Goal: Transaction & Acquisition: Purchase product/service

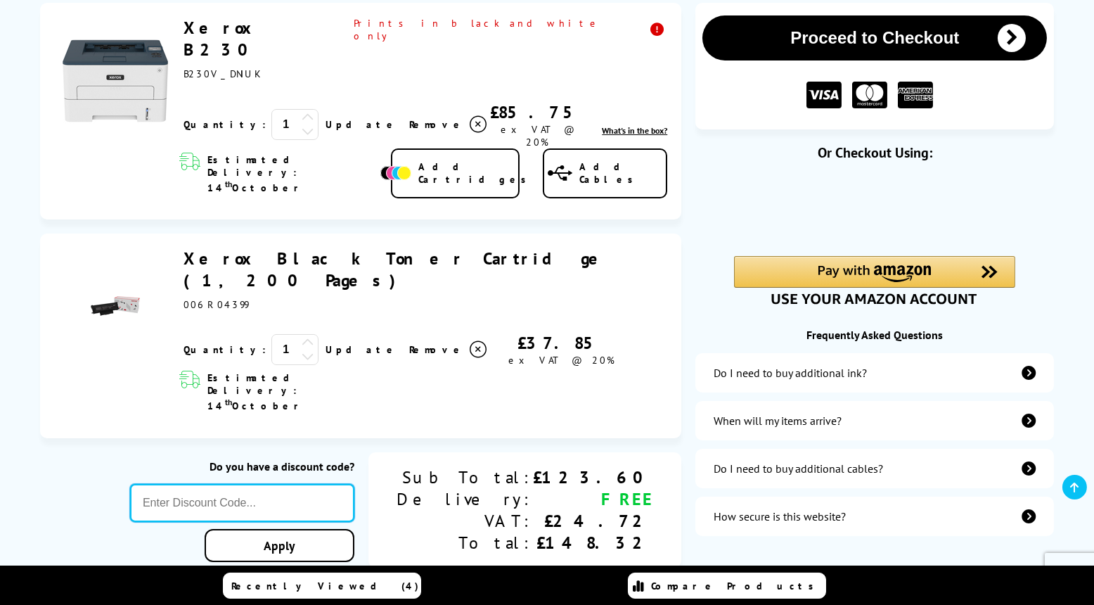
click at [302, 484] on input "text" at bounding box center [242, 503] width 224 height 38
paste input "KLCAB10"
type input "KLCAB10"
click at [341, 458] on div "Proceed to Checkout Shopping Basket 1 Update 1" at bounding box center [547, 490] width 1094 height 974
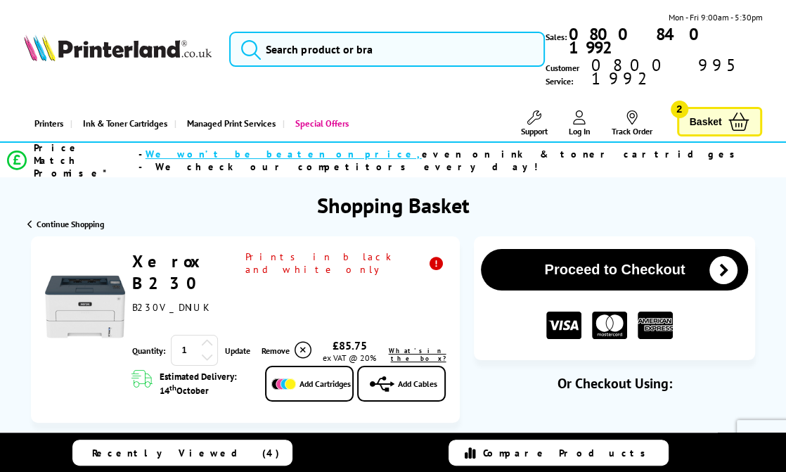
click at [701, 112] on span "Basket" at bounding box center [706, 121] width 32 height 19
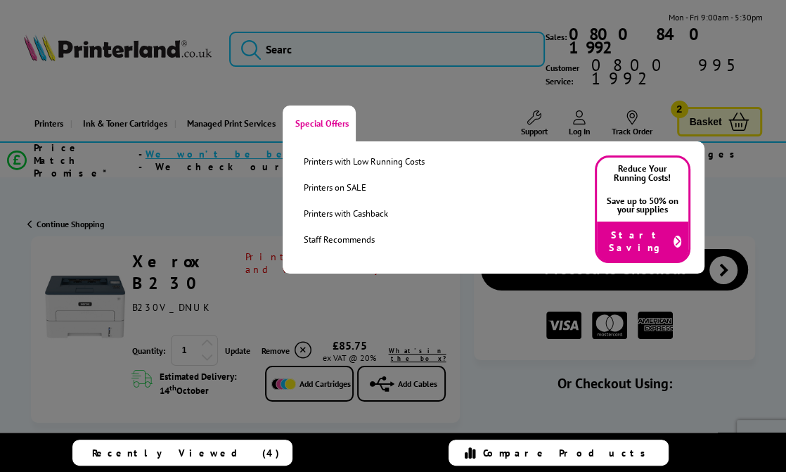
click at [351, 105] on link "Special Offers" at bounding box center [319, 123] width 73 height 36
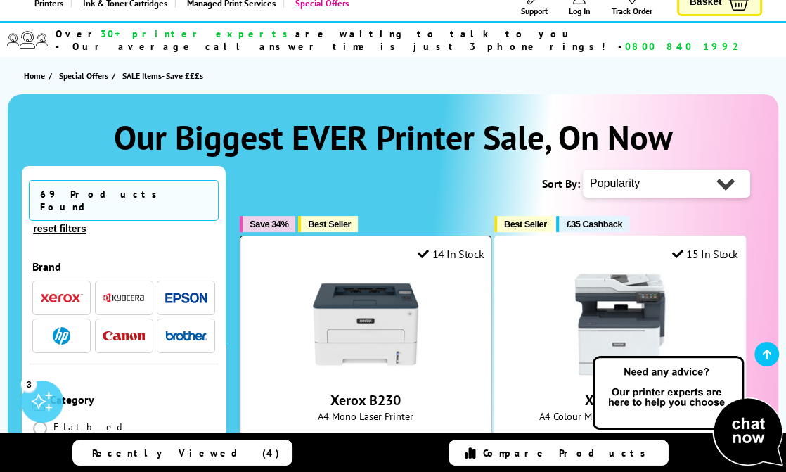
scroll to position [140, 0]
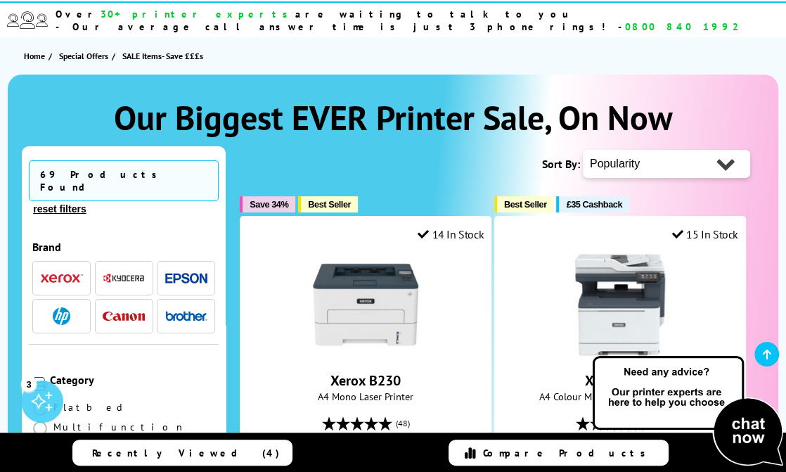
click at [732, 150] on select "Popularity Rating Price - Low to High Price - High to Low Running Costs - Low t…" at bounding box center [666, 164] width 167 height 28
select select "Price Ascending"
click at [583, 150] on select "Popularity Rating Price - Low to High Price - High to Low Running Costs - Low t…" at bounding box center [666, 164] width 167 height 28
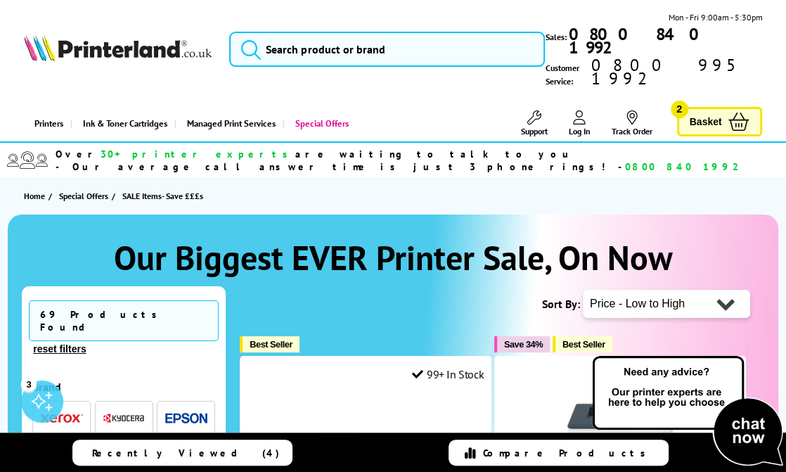
click at [709, 112] on span "Basket" at bounding box center [706, 121] width 32 height 19
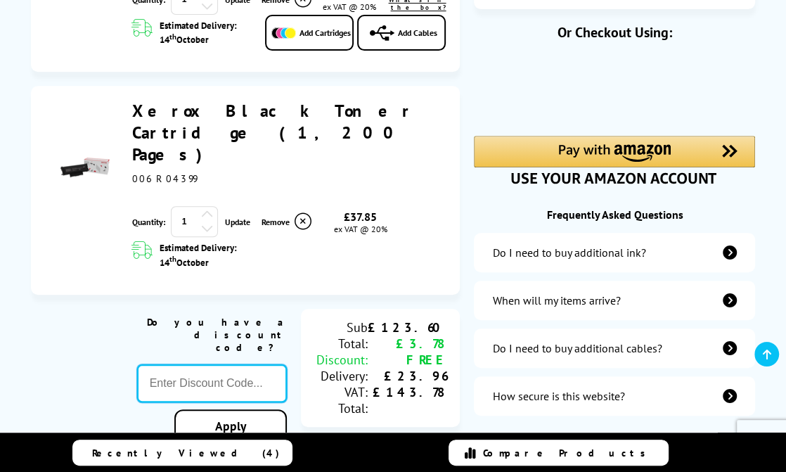
click at [202, 364] on input "text" at bounding box center [212, 383] width 150 height 38
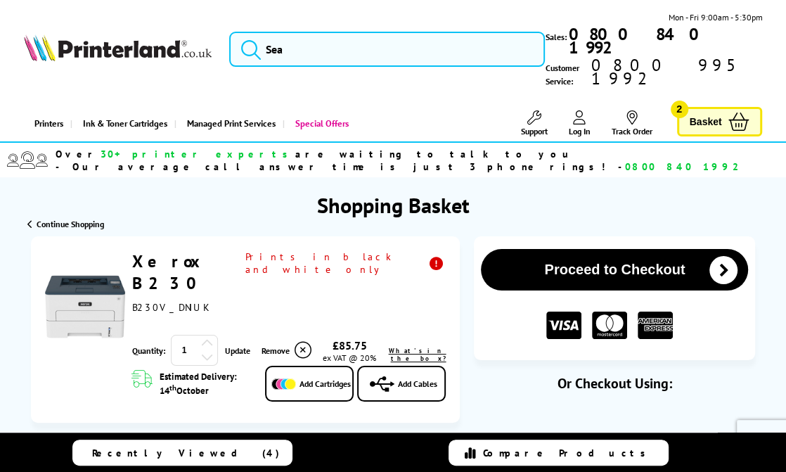
click at [695, 108] on link "Basket 2" at bounding box center [720, 122] width 86 height 30
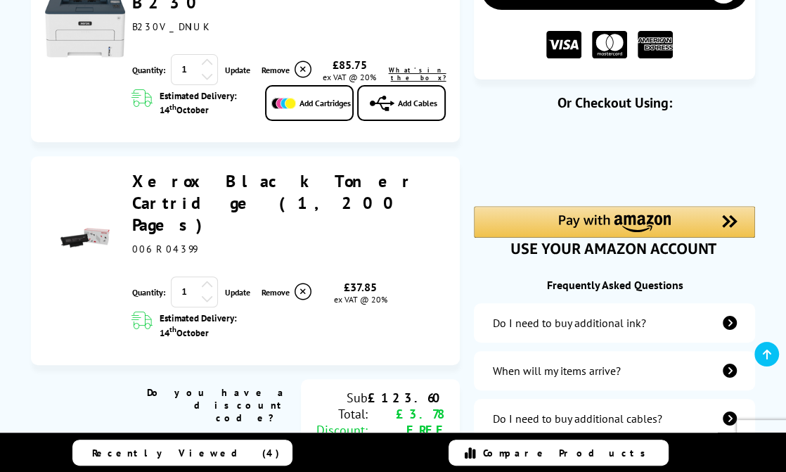
click at [195, 434] on input "text" at bounding box center [212, 453] width 150 height 38
paste input "KLCAB10"
type input "KLCAB10"
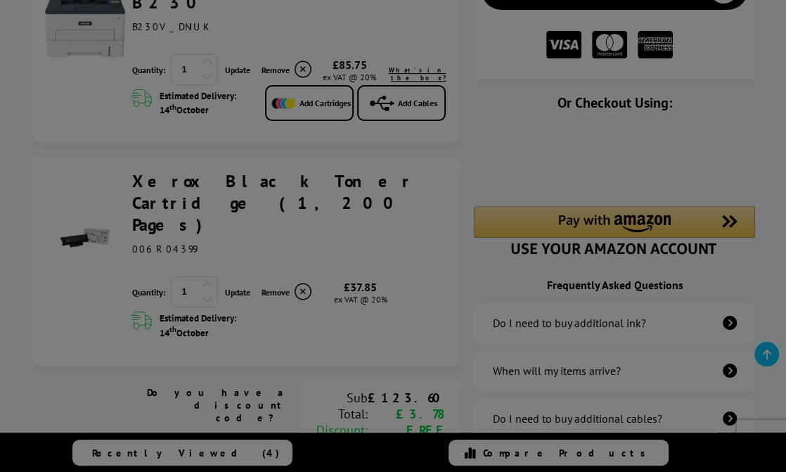
click at [242, 387] on div "Proceed to Checkout Shopping Basket 1 Update 1" at bounding box center [393, 476] width 786 height 1040
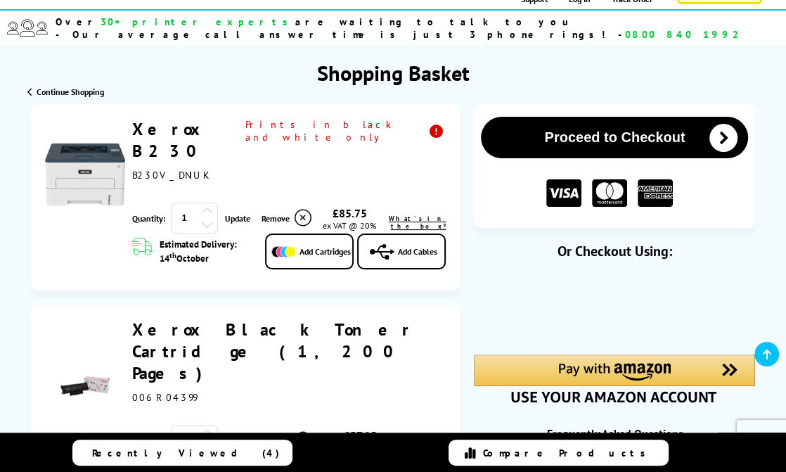
scroll to position [70, 0]
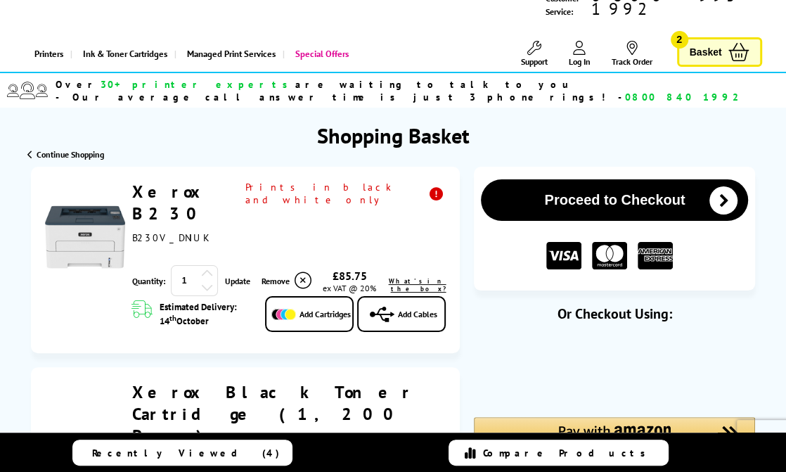
click at [709, 43] on span "Basket" at bounding box center [706, 52] width 32 height 19
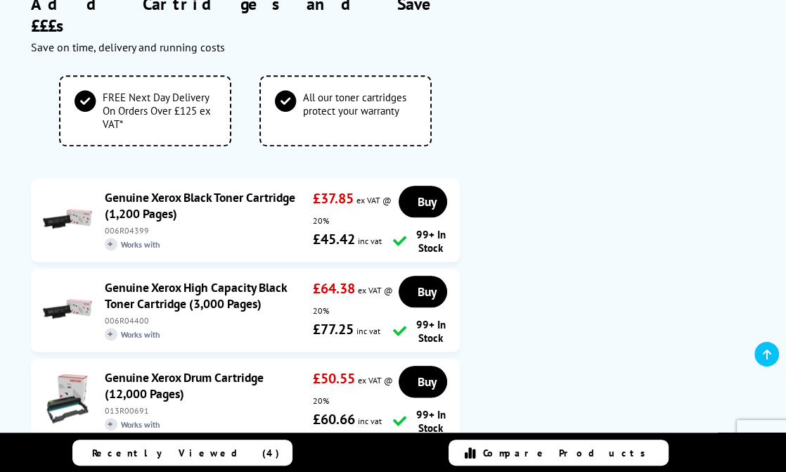
scroll to position [844, 0]
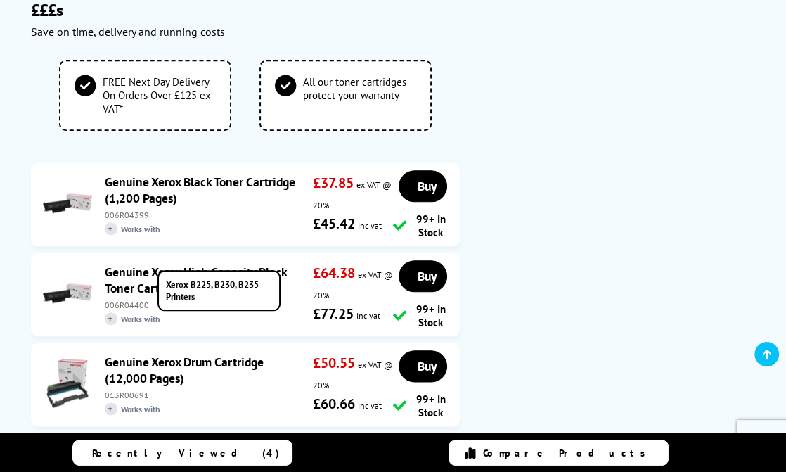
click at [153, 312] on span "+ Works with" at bounding box center [205, 318] width 200 height 13
click at [139, 312] on span "+ Works with" at bounding box center [205, 318] width 200 height 13
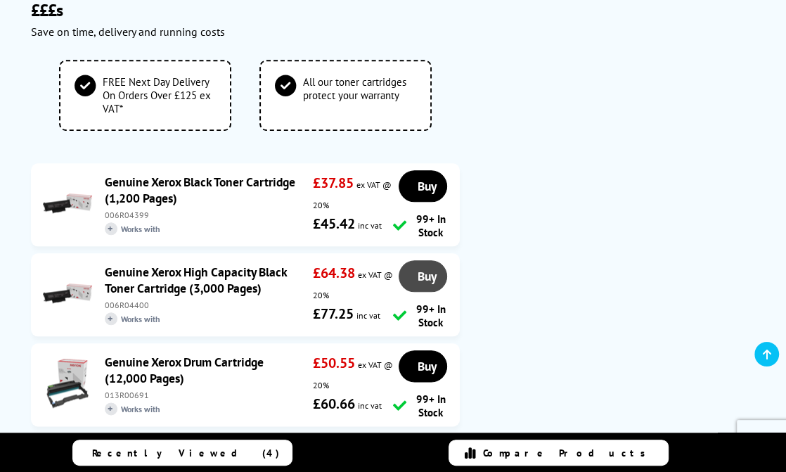
click at [427, 268] on span "Buy" at bounding box center [426, 276] width 19 height 16
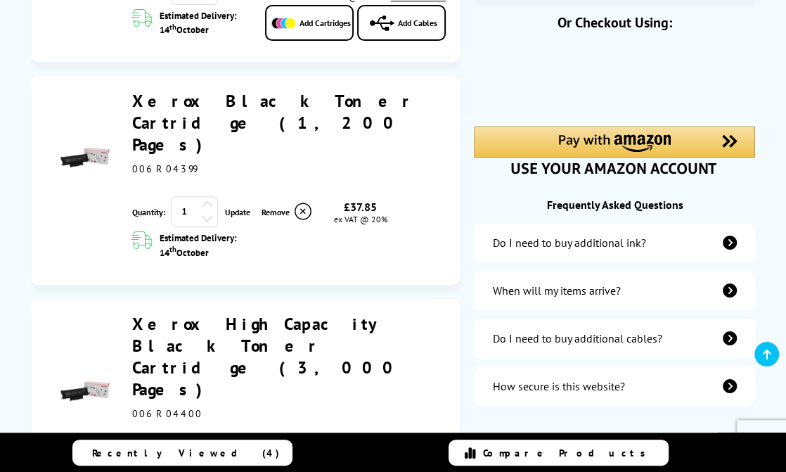
scroll to position [359, 0]
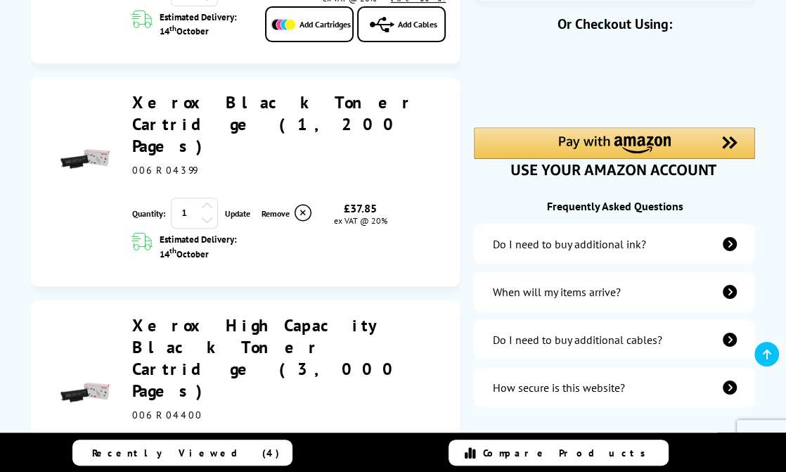
click at [278, 208] on span "Remove" at bounding box center [276, 213] width 28 height 11
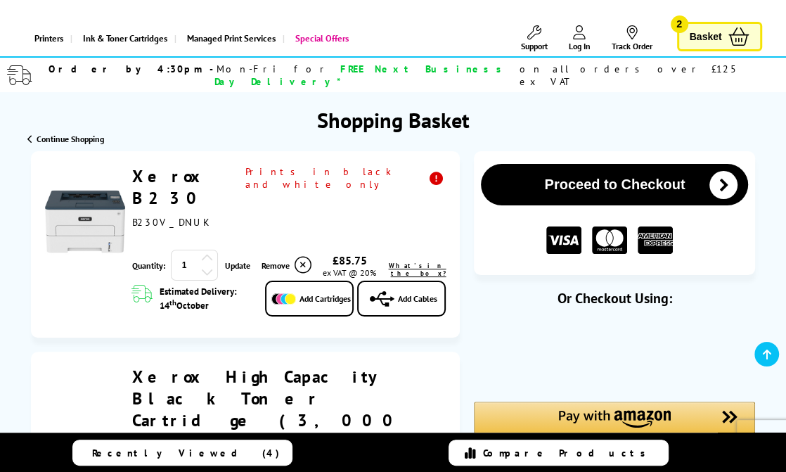
scroll to position [78, 0]
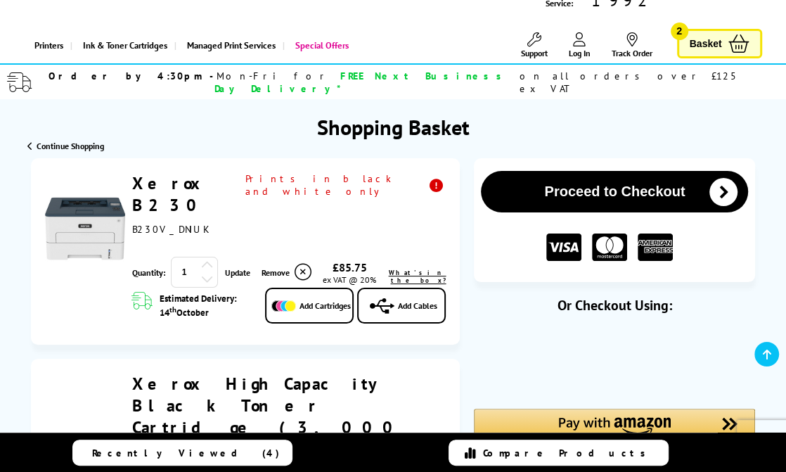
click at [141, 172] on link "Xerox B230" at bounding box center [170, 194] width 76 height 44
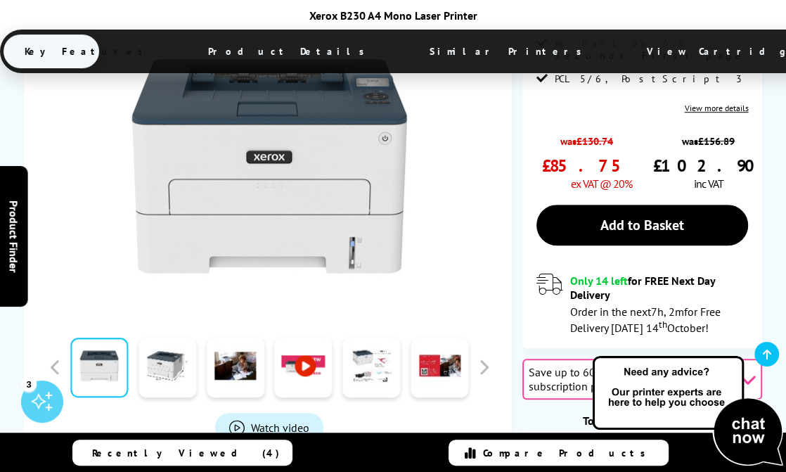
click at [302, 337] on link at bounding box center [304, 367] width 58 height 60
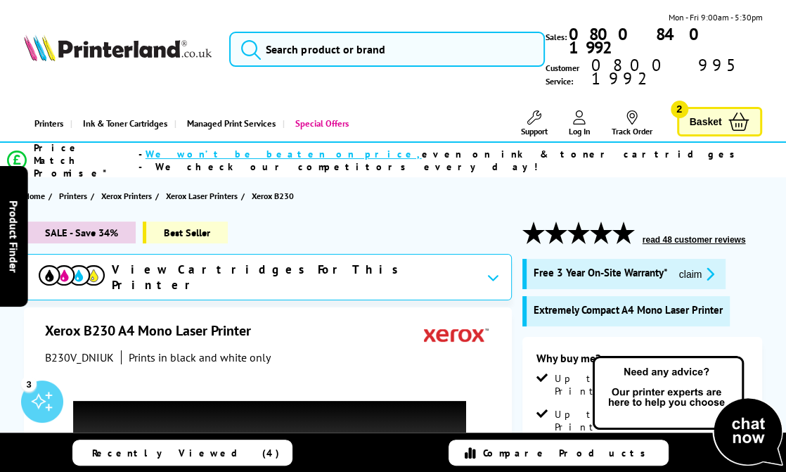
click at [574, 126] on span "Log In" at bounding box center [580, 131] width 22 height 11
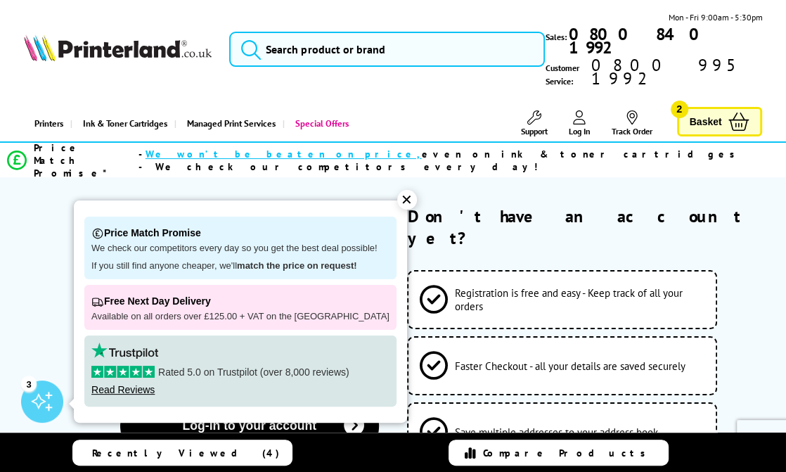
type input "[EMAIL_ADDRESS][DOMAIN_NAME]"
click at [2, 266] on form "Please correct the following errors with your submission: Log-in to Your Accoun…" at bounding box center [393, 388] width 786 height 367
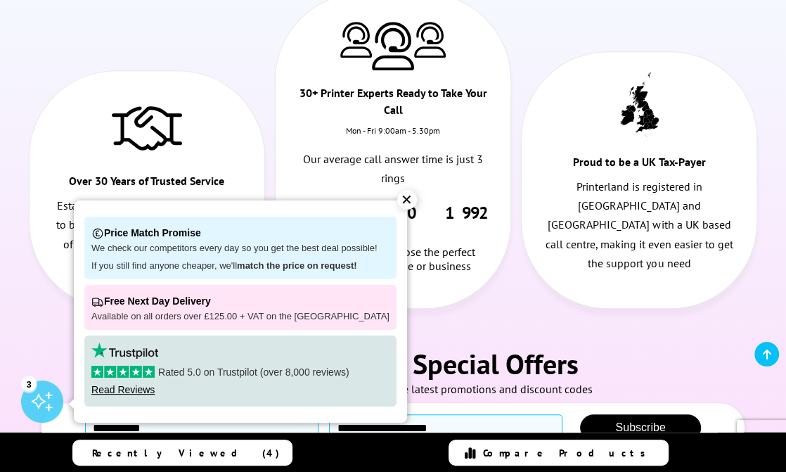
scroll to position [702, 0]
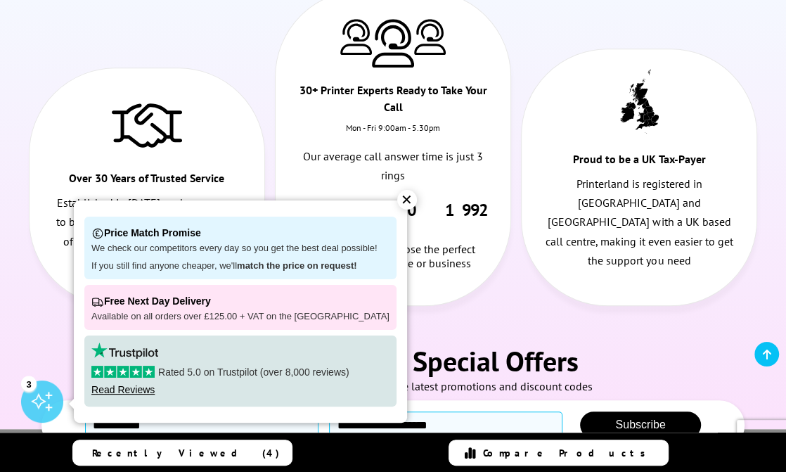
click at [397, 205] on div "✕" at bounding box center [407, 200] width 20 height 20
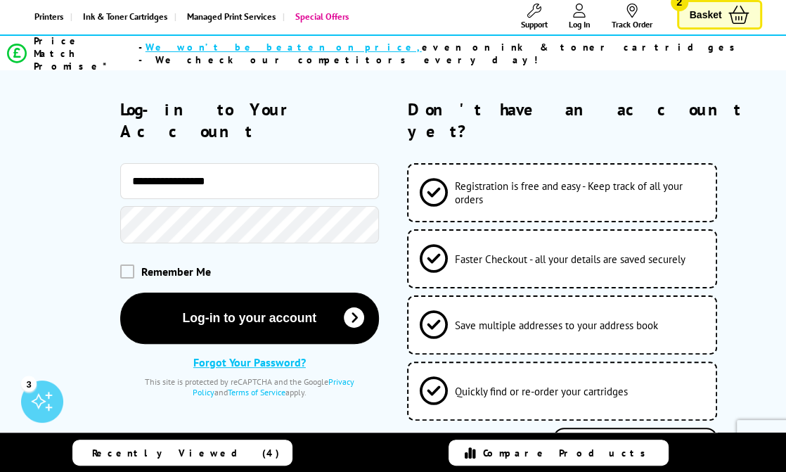
scroll to position [70, 0]
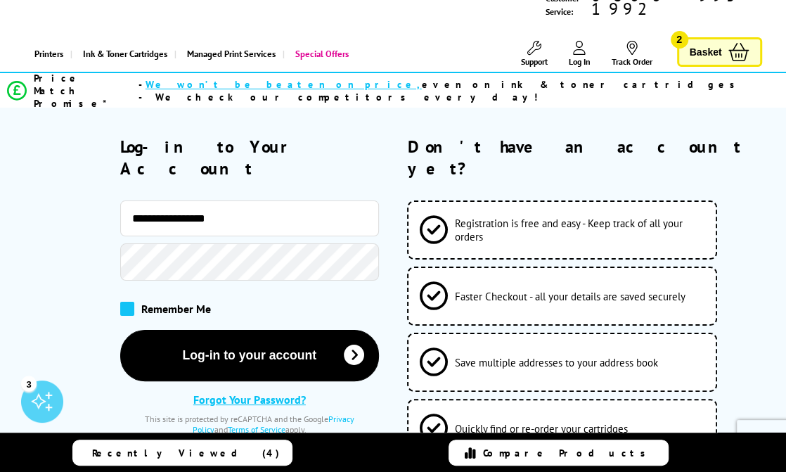
click at [128, 302] on span at bounding box center [127, 309] width 14 height 14
click at [123, 304] on input "checkbox" at bounding box center [123, 304] width 0 height 0
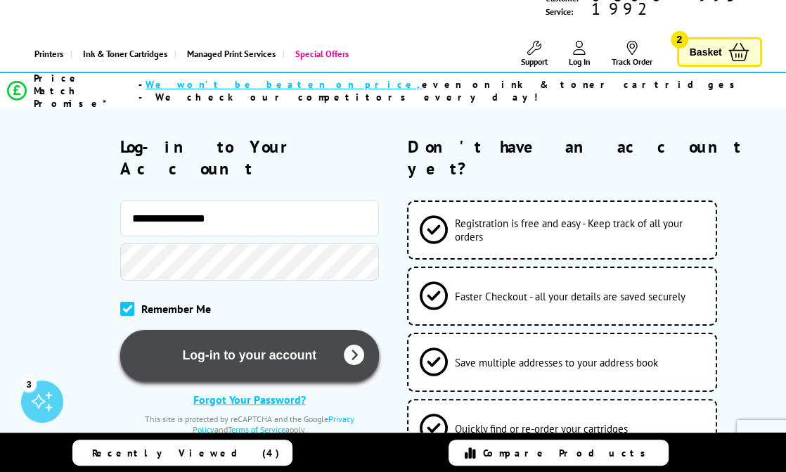
click at [192, 330] on button "Log-in to your account" at bounding box center [249, 355] width 259 height 51
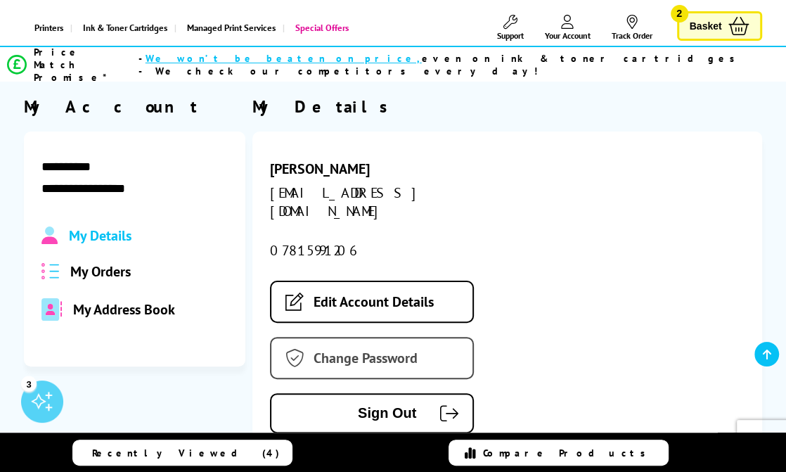
scroll to position [140, 0]
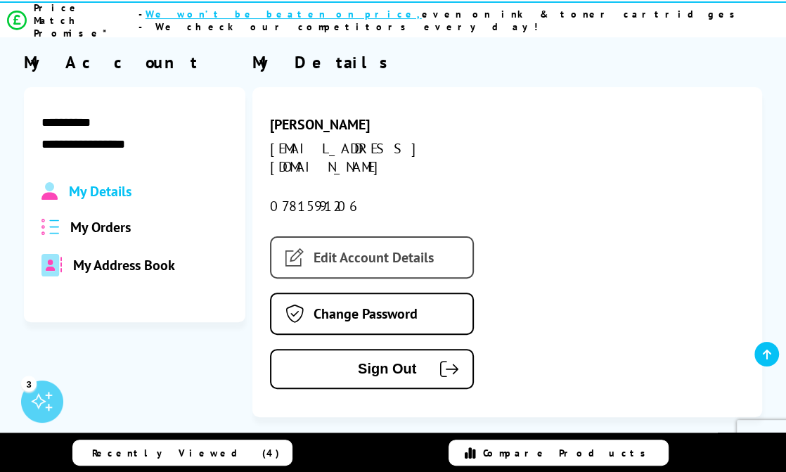
click at [401, 236] on link "Edit Account Details" at bounding box center [372, 257] width 204 height 42
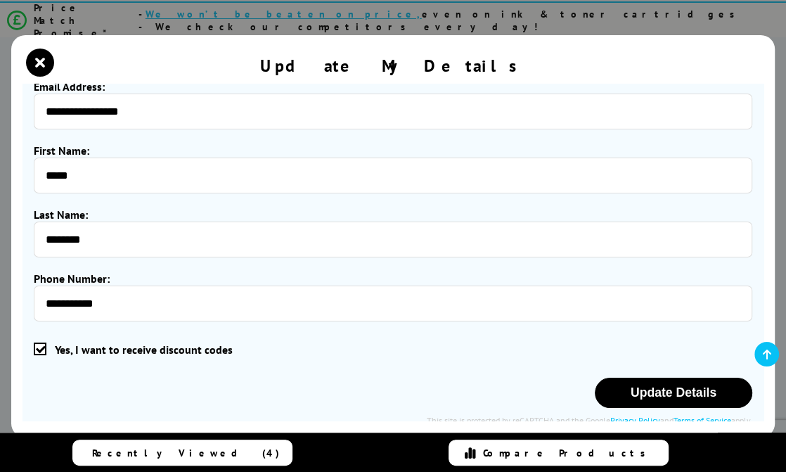
scroll to position [67, 0]
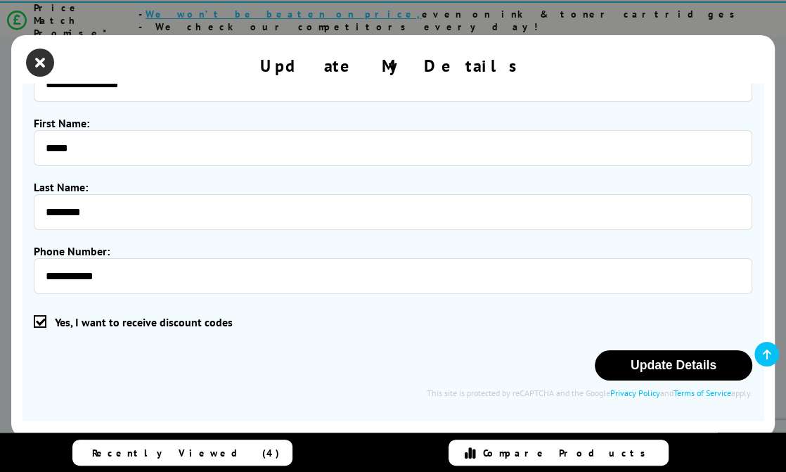
click at [32, 65] on icon "close modal" at bounding box center [40, 63] width 28 height 28
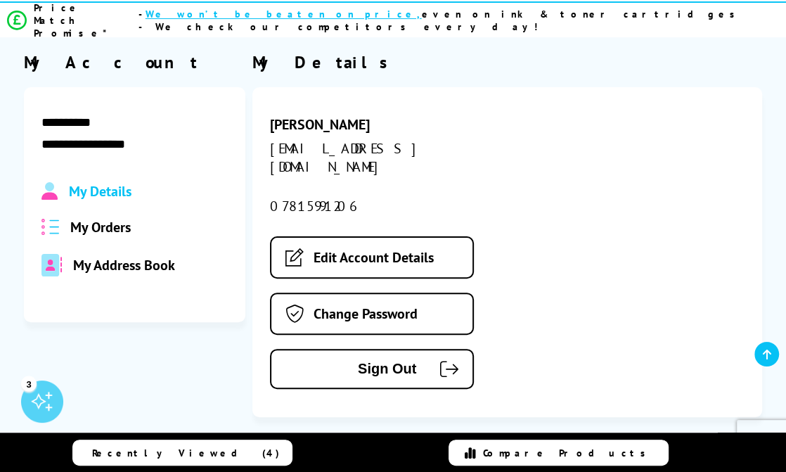
click at [150, 256] on span "My Address Book" at bounding box center [124, 265] width 102 height 18
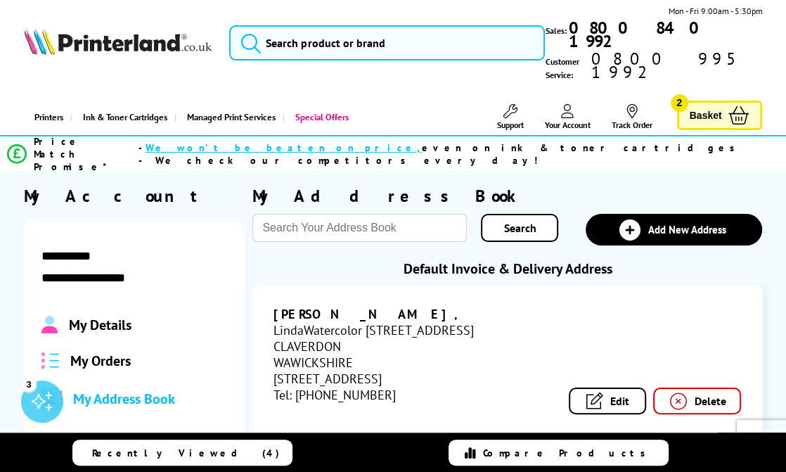
scroll to position [0, 0]
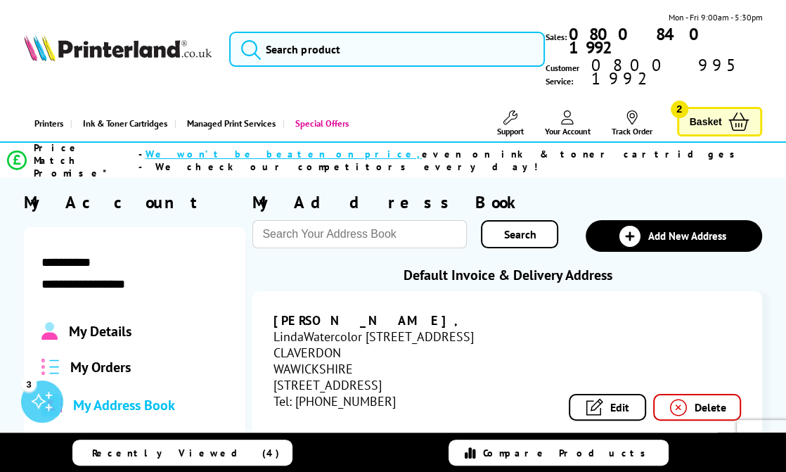
click at [699, 112] on span "Basket" at bounding box center [706, 121] width 32 height 19
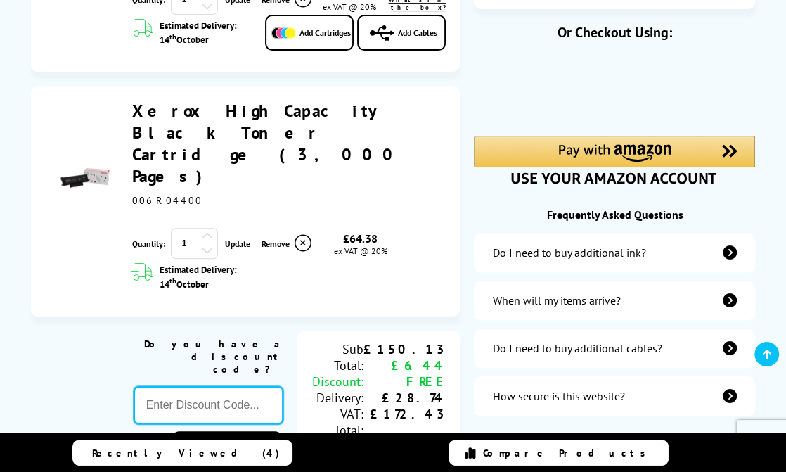
click at [191, 386] on input "text" at bounding box center [209, 405] width 150 height 38
paste input "KLCAB10"
type input "KLCAB10"
click at [227, 336] on div "Proceed to Checkout Shopping Basket 1 Update 1" at bounding box center [393, 416] width 786 height 1062
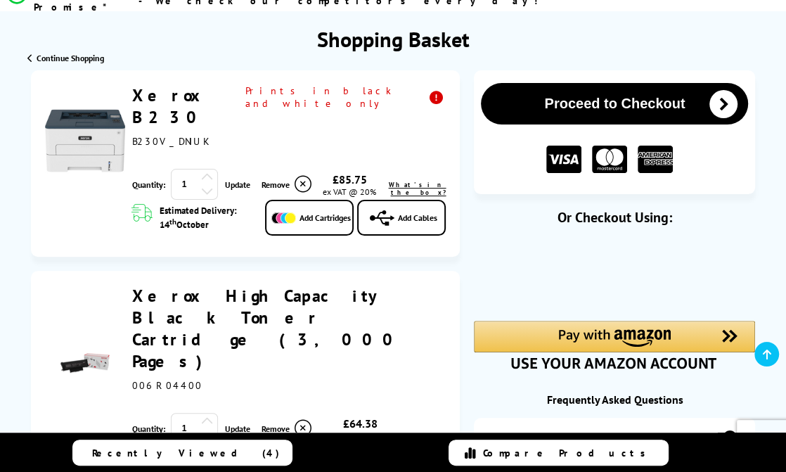
scroll to position [140, 0]
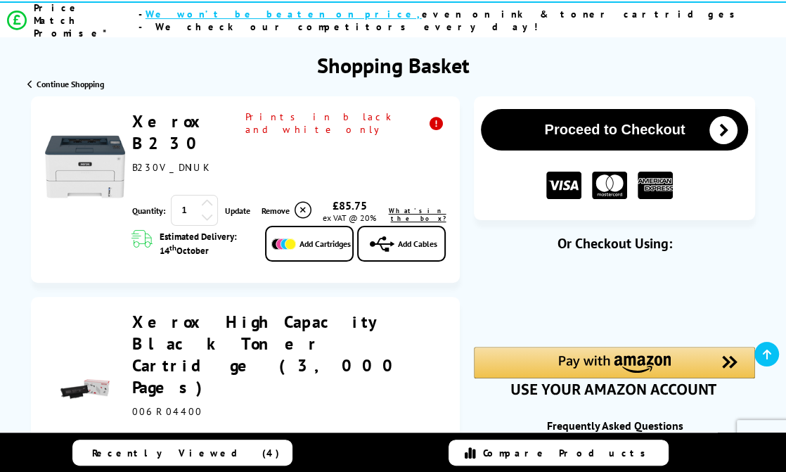
drag, startPoint x: 132, startPoint y: 323, endPoint x: 179, endPoint y: 323, distance: 47.1
click at [179, 405] on span "006R04400" at bounding box center [167, 411] width 70 height 13
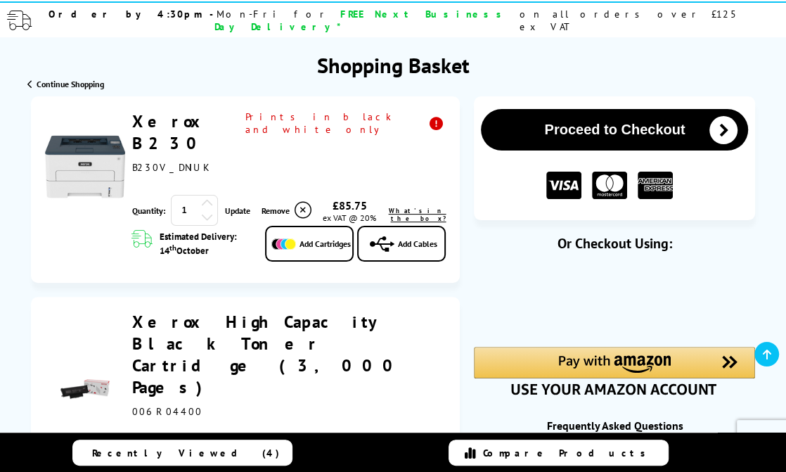
copy span "006R04400"
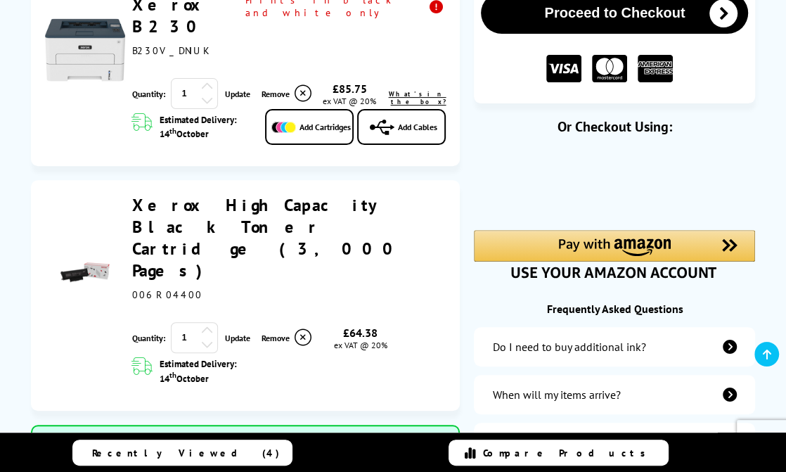
scroll to position [280, 0]
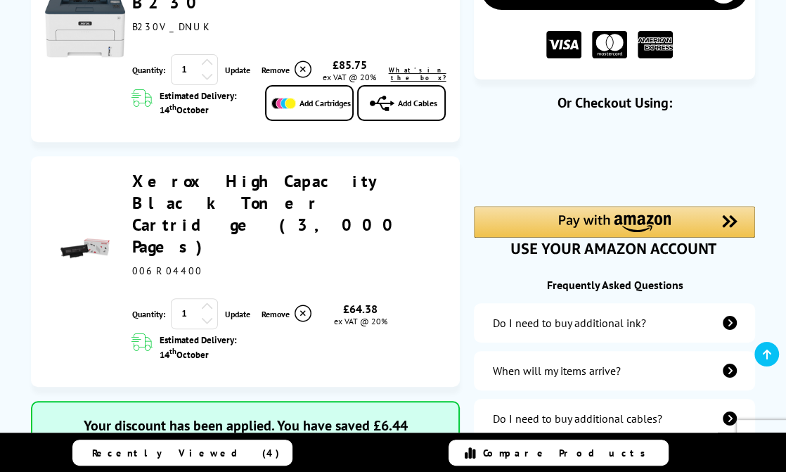
click at [296, 305] on icon at bounding box center [303, 313] width 17 height 17
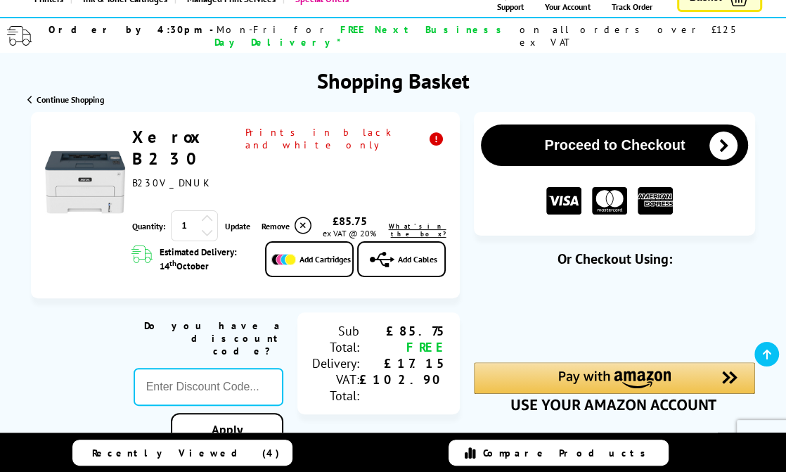
scroll to position [70, 0]
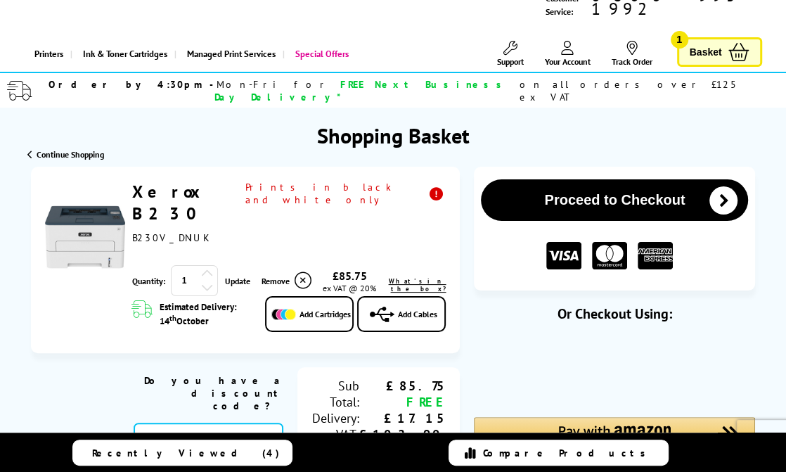
click at [695, 43] on span "Basket" at bounding box center [706, 52] width 32 height 19
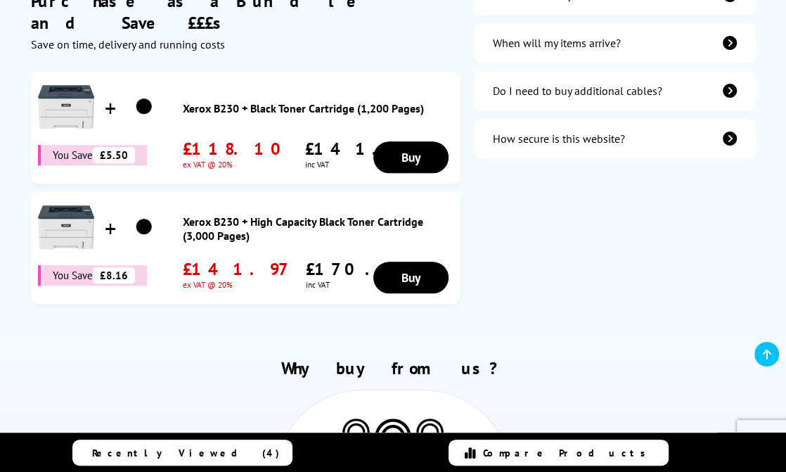
scroll to position [632, 0]
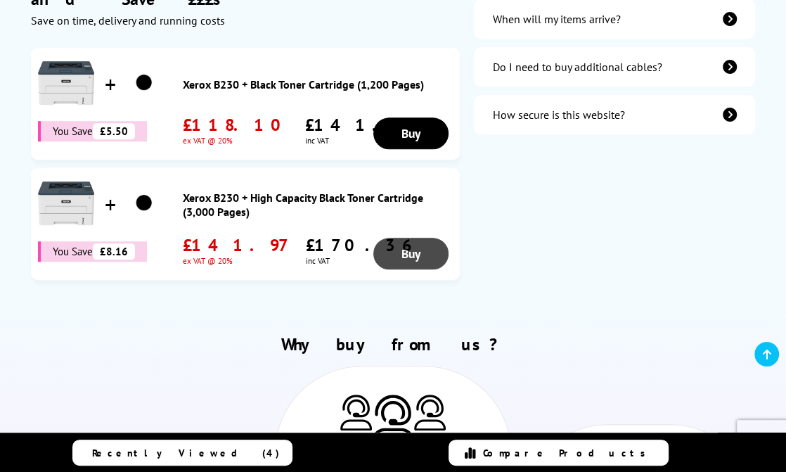
click at [408, 238] on link "Buy" at bounding box center [410, 254] width 75 height 32
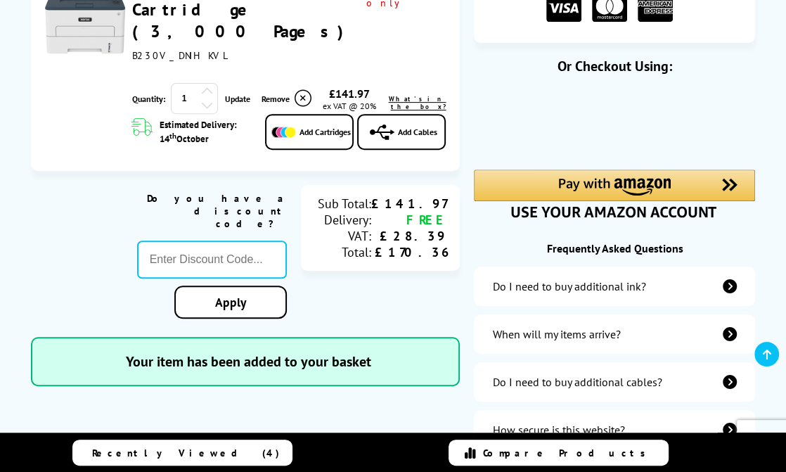
scroll to position [321, 0]
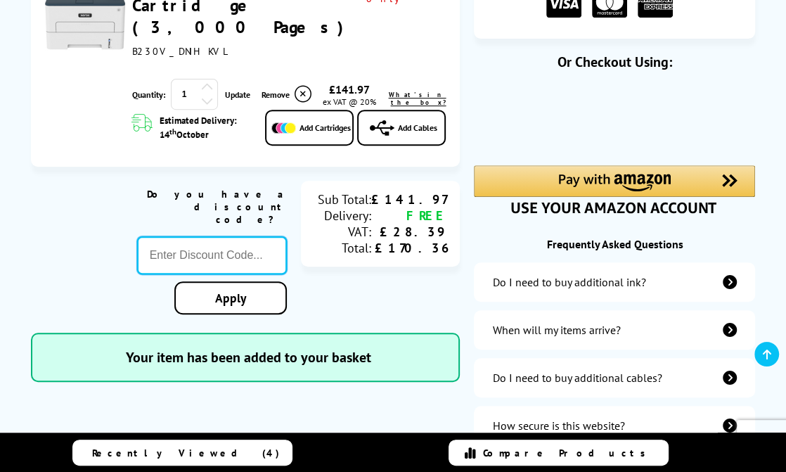
paste input "006R04400"
type input "006R04400"
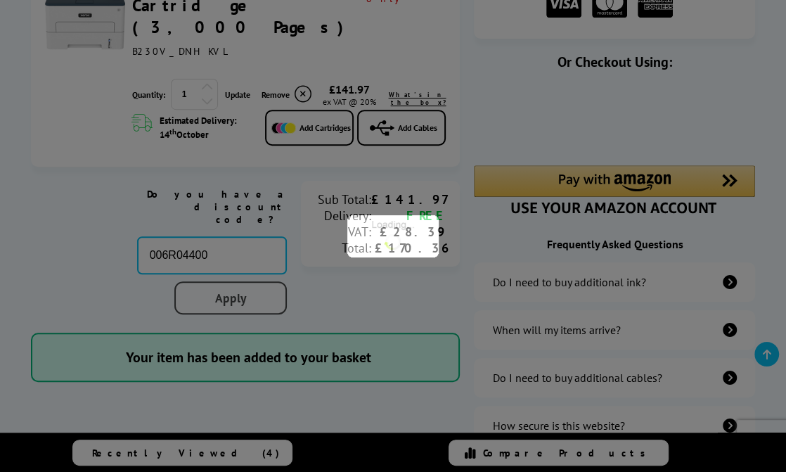
click at [236, 208] on div "Proceed to Checkout Shopping Basket ex VAT @ 20% 1 Update ex VAT @ 20%" at bounding box center [393, 184] width 786 height 538
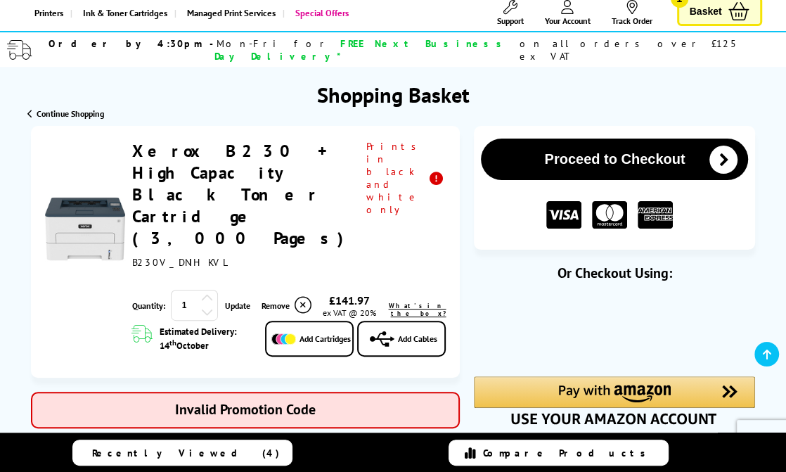
scroll to position [211, 0]
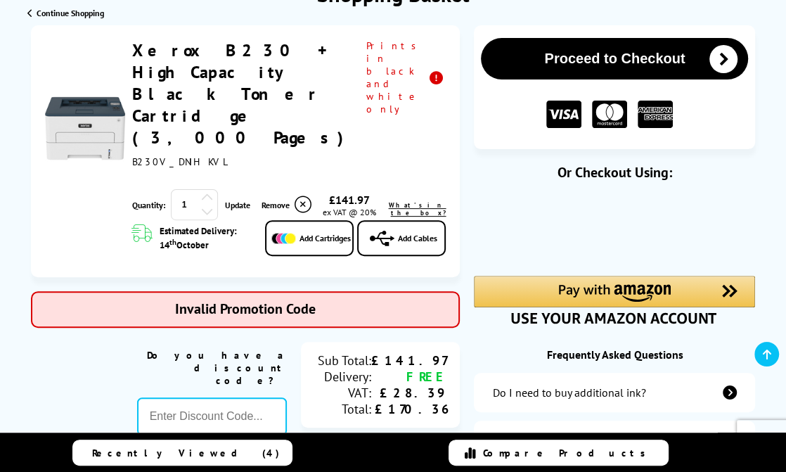
click at [607, 347] on div "Frequently Asked Questions" at bounding box center [614, 354] width 281 height 14
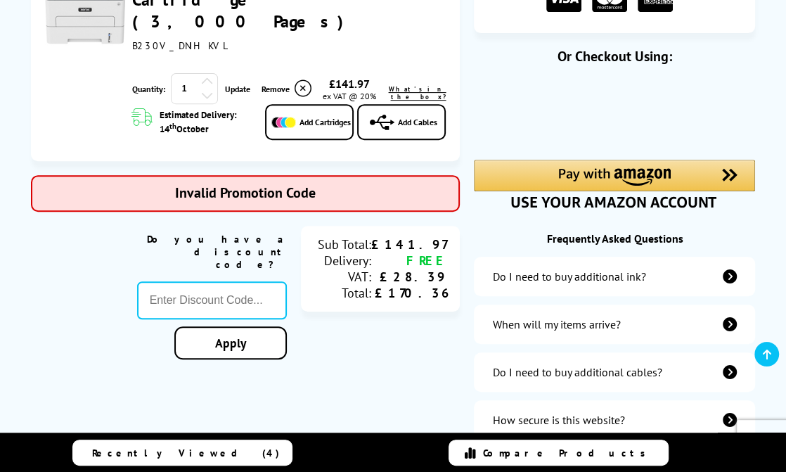
scroll to position [351, 0]
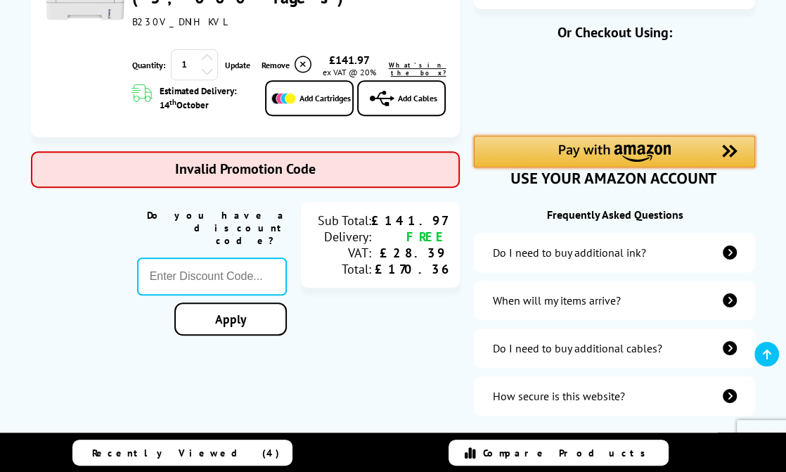
click at [646, 144] on img "Amazon Pay - Use your Amazon account" at bounding box center [614, 153] width 113 height 18
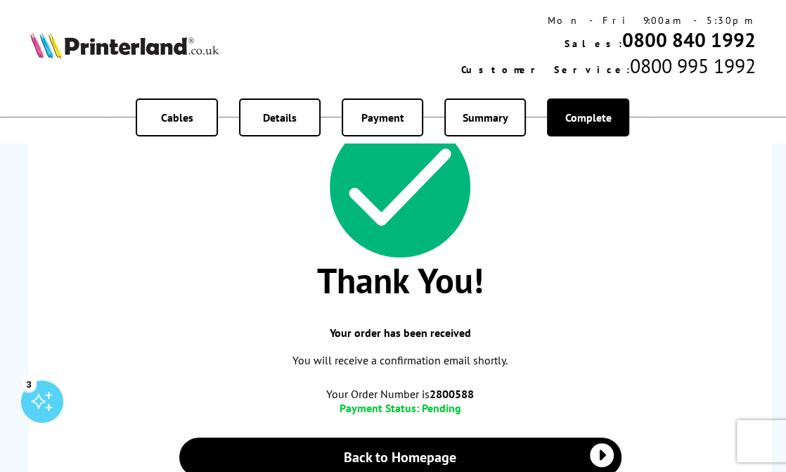
scroll to position [140, 0]
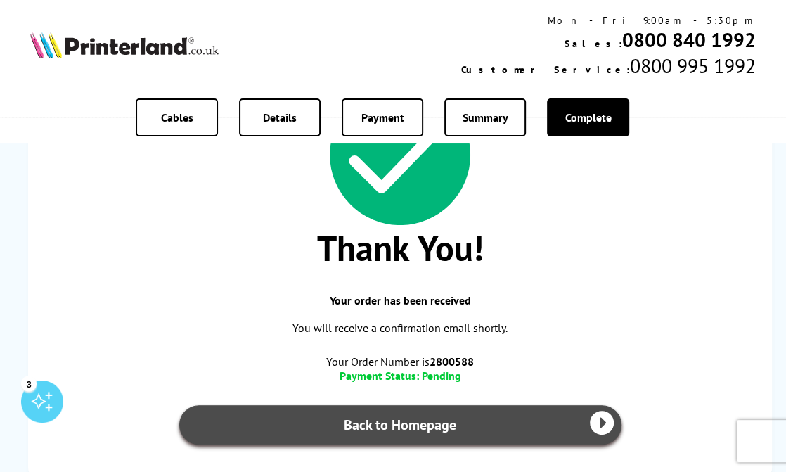
click at [361, 433] on link "Back to Homepage" at bounding box center [400, 424] width 442 height 39
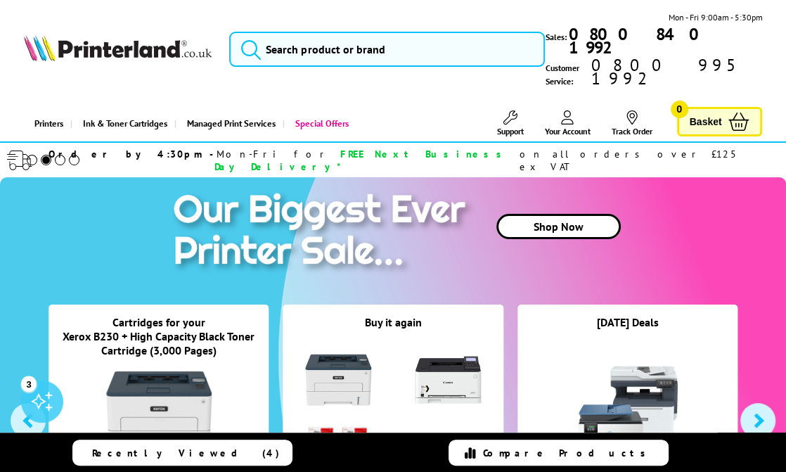
click at [571, 110] on icon at bounding box center [567, 117] width 13 height 14
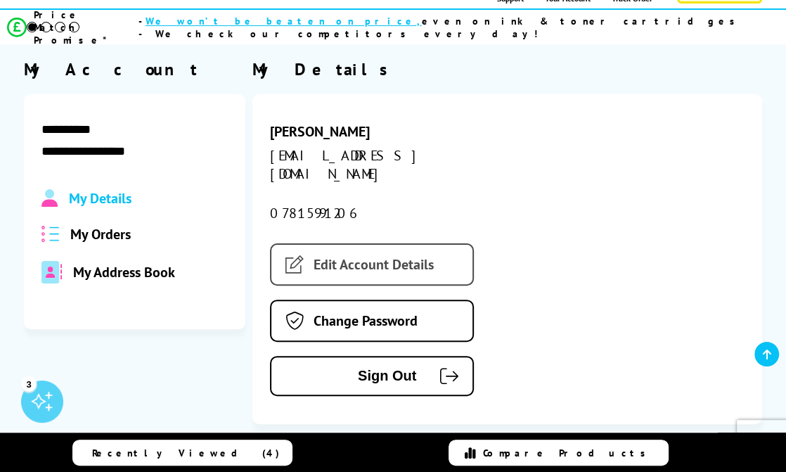
scroll to position [140, 0]
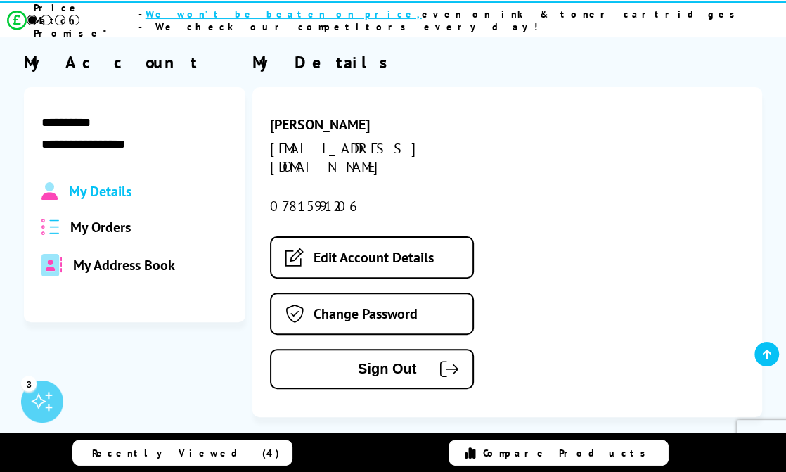
click at [124, 218] on span "My Orders" at bounding box center [100, 227] width 60 height 18
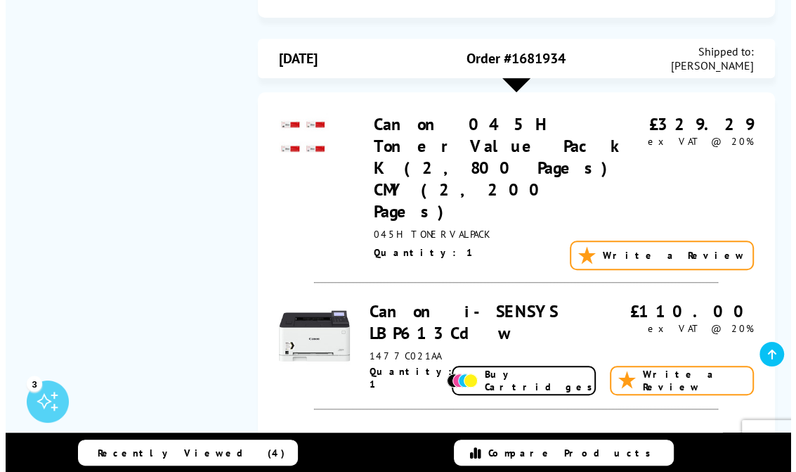
scroll to position [632, 0]
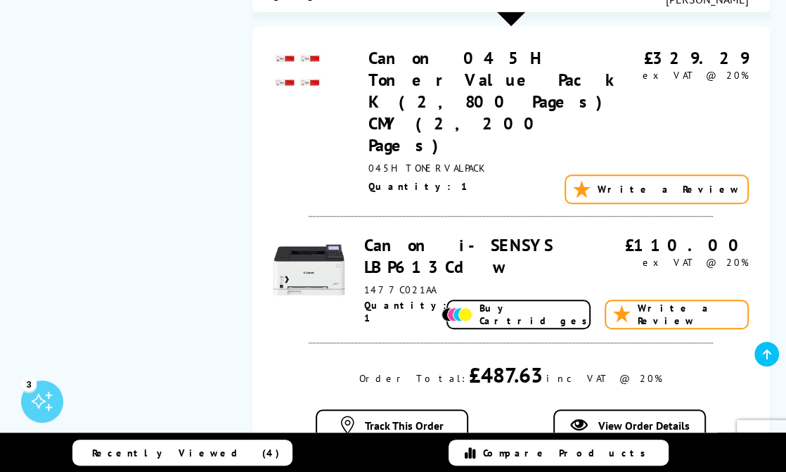
click at [513, 302] on span "Buy Cartridges" at bounding box center [536, 314] width 115 height 25
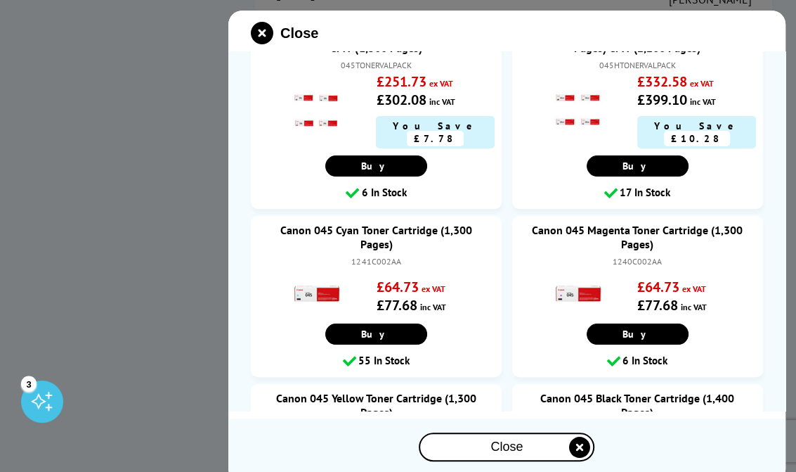
scroll to position [70, 0]
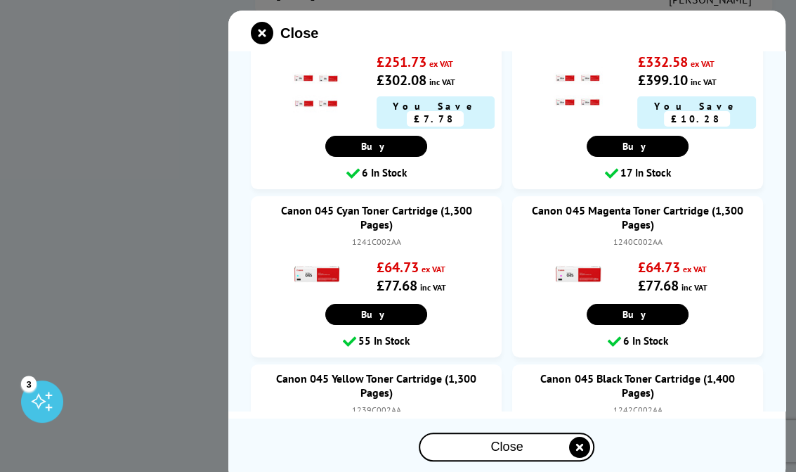
drag, startPoint x: 607, startPoint y: 228, endPoint x: 661, endPoint y: 229, distance: 54.1
click at [661, 235] on div "1240C002AA" at bounding box center [638, 242] width 223 height 14
copy div "1240C002AA"
click at [631, 203] on link "Canon 045 Magenta Toner Cartridge (1,300 Pages)" at bounding box center [638, 217] width 223 height 28
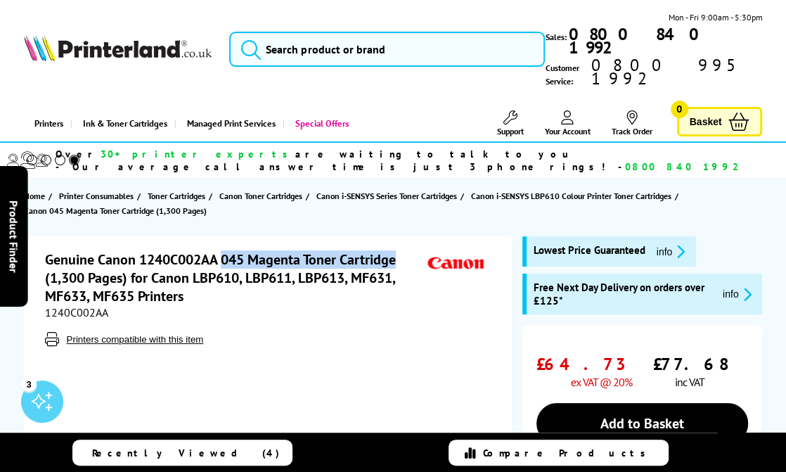
drag, startPoint x: 221, startPoint y: 235, endPoint x: 406, endPoint y: 236, distance: 184.2
click at [406, 250] on h1 "Genuine Canon 1240C002AA 045 Magenta Toner Cartridge (1,300 Pages) for Canon LB…" at bounding box center [234, 277] width 379 height 55
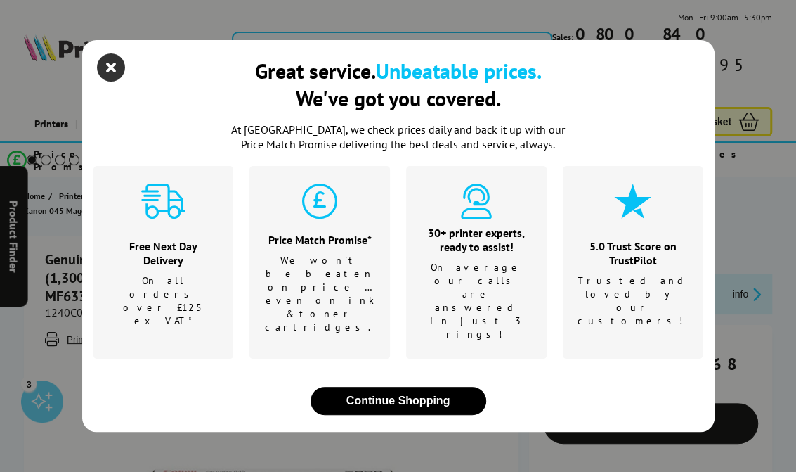
click at [117, 82] on icon "close modal" at bounding box center [111, 67] width 28 height 28
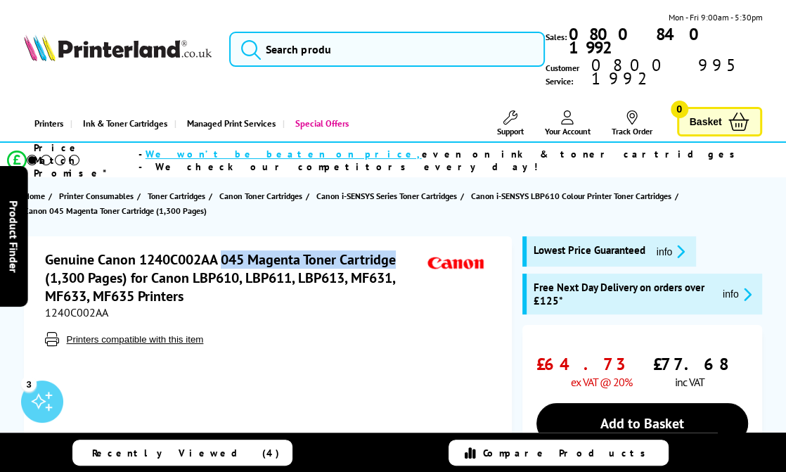
copy h1 "045 Magenta Toner Cartridge"
